Goal: Information Seeking & Learning: Learn about a topic

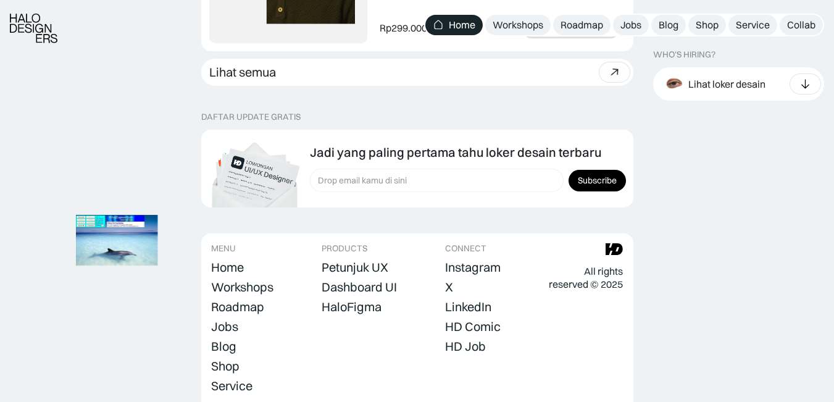
scroll to position [3900, 0]
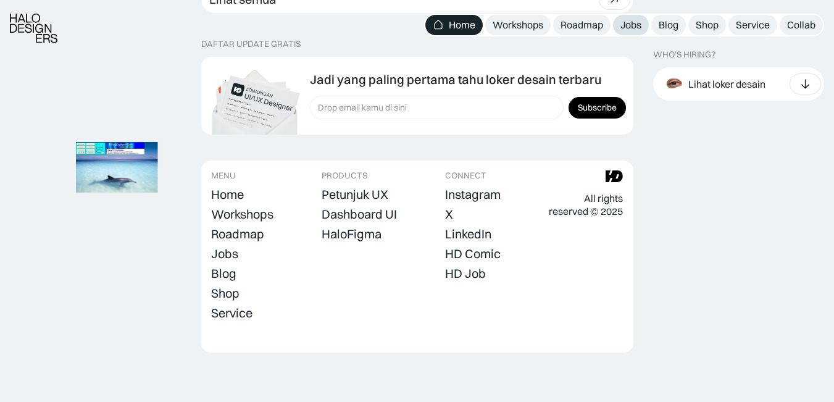
click at [640, 15] on link "Jobs" at bounding box center [631, 25] width 36 height 20
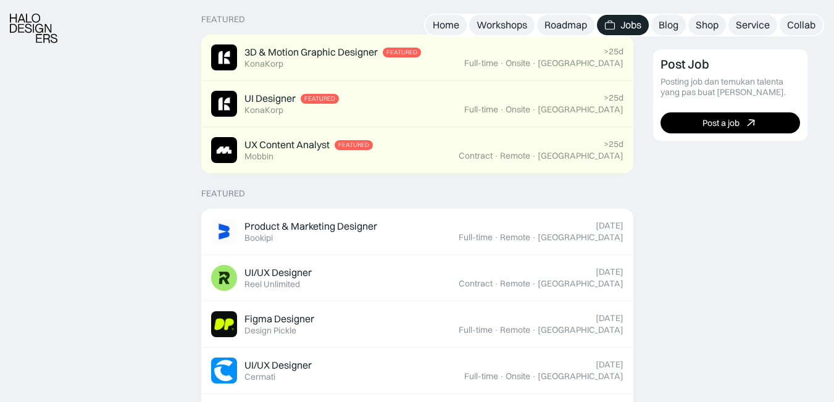
scroll to position [346, 0]
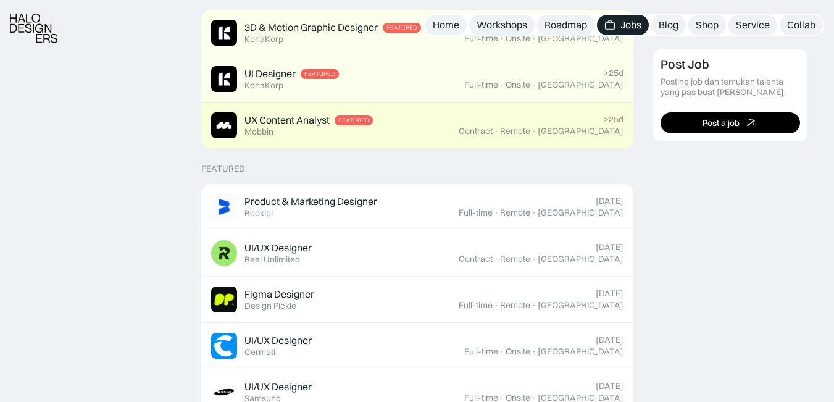
click at [493, 135] on div "Contract" at bounding box center [476, 131] width 34 height 10
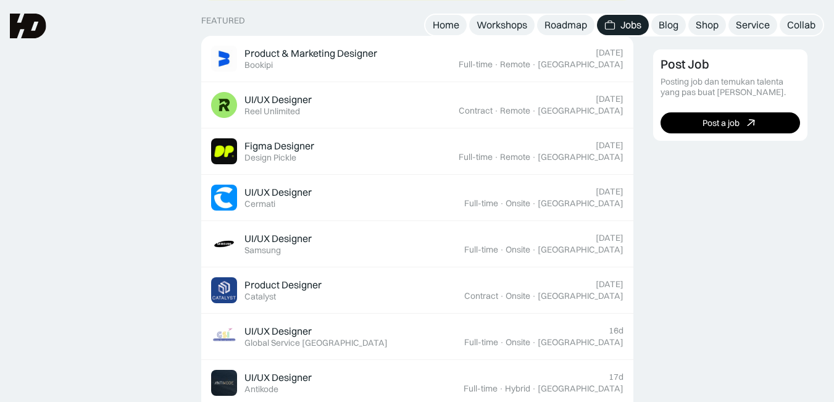
scroll to position [469, 0]
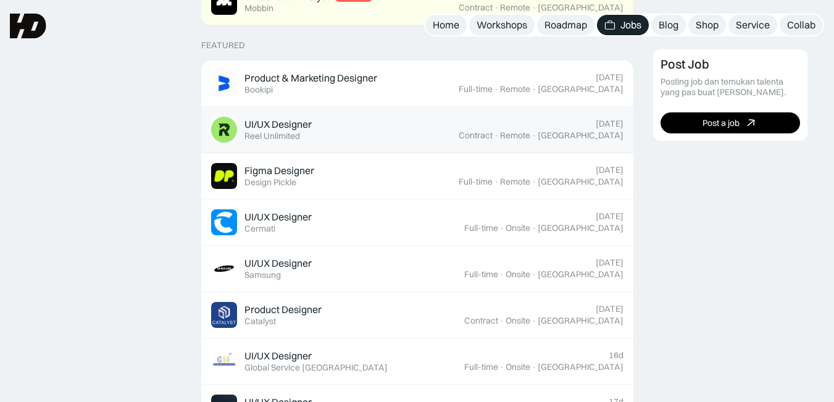
click at [292, 140] on div "Reel Unlimited" at bounding box center [272, 136] width 56 height 10
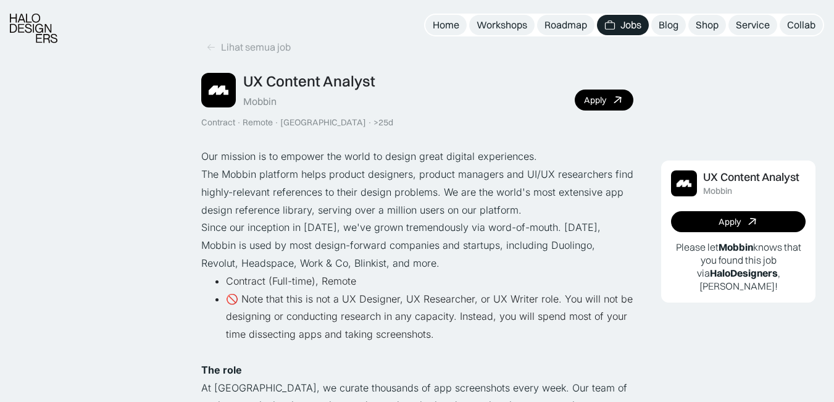
scroll to position [49, 0]
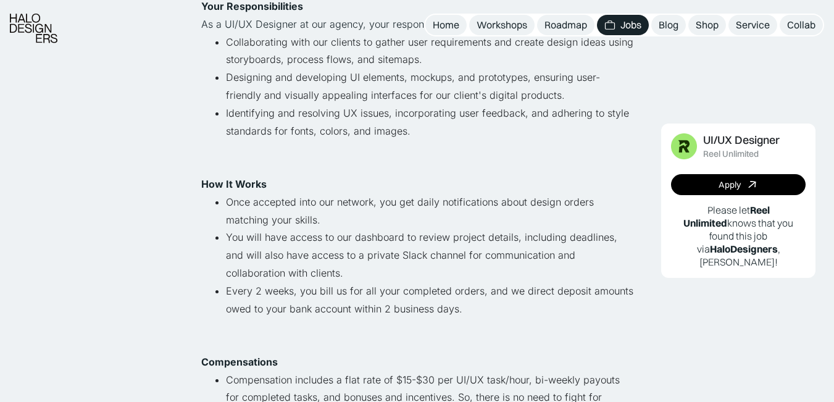
scroll to position [395, 0]
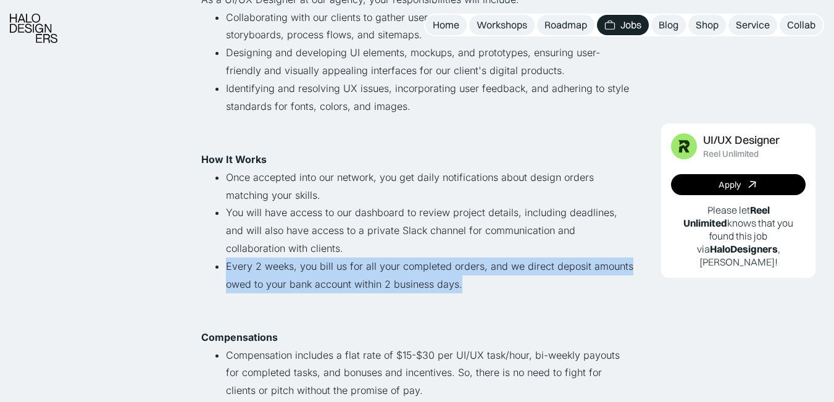
drag, startPoint x: 225, startPoint y: 267, endPoint x: 492, endPoint y: 285, distance: 267.2
click at [492, 285] on li "Every 2 weeks, you bill us for all your completed orders, and we direct deposit…" at bounding box center [429, 283] width 407 height 53
copy li "Every 2 weeks, you bill us for all your completed orders, and we direct deposit…"
click at [529, 108] on li "Identifying and resolving UX issues, incorporating user feedback, and adhering …" at bounding box center [429, 106] width 407 height 53
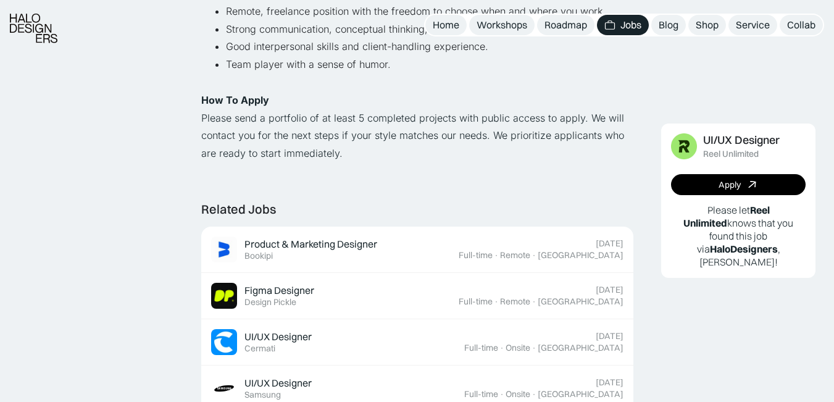
scroll to position [1012, 0]
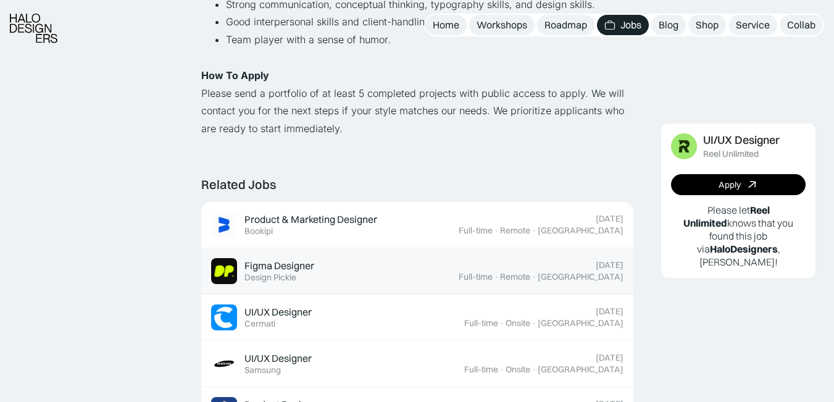
click at [344, 280] on div "Figma Designer Featured Design Pickle" at bounding box center [335, 271] width 248 height 26
